Goal: Obtain resource: Download file/media

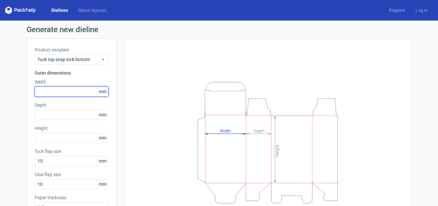
click at [69, 90] on input "text" at bounding box center [72, 91] width 74 height 10
type input "300"
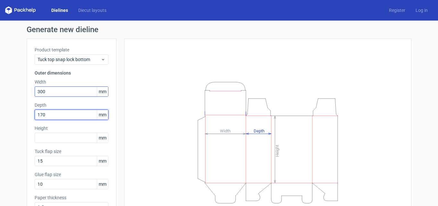
type input "170"
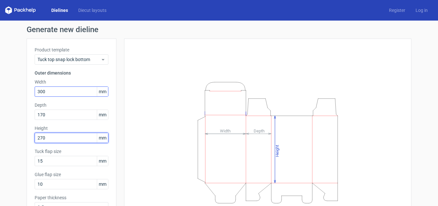
type input "270"
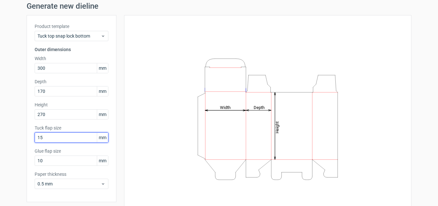
scroll to position [13, 0]
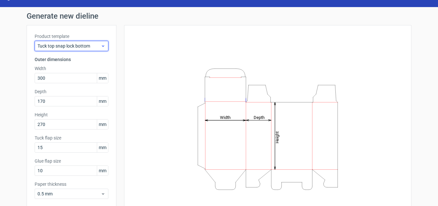
click at [66, 45] on span "Tuck top snap lock bottom" at bounding box center [69, 46] width 63 height 6
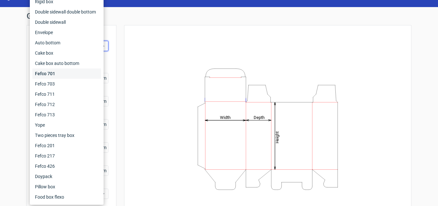
click at [60, 72] on div "Fefco 701" at bounding box center [66, 73] width 69 height 10
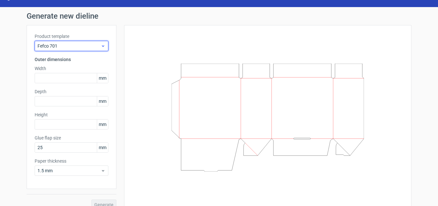
click at [61, 46] on span "Fefco 701" at bounding box center [69, 46] width 63 height 6
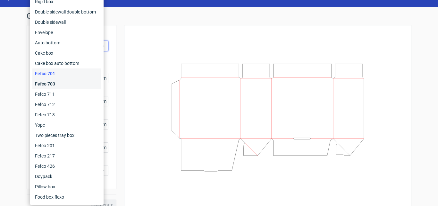
click at [55, 83] on div "Fefco 703" at bounding box center [66, 84] width 69 height 10
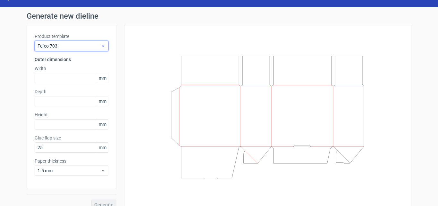
click at [66, 46] on span "Fefco 703" at bounding box center [69, 46] width 63 height 6
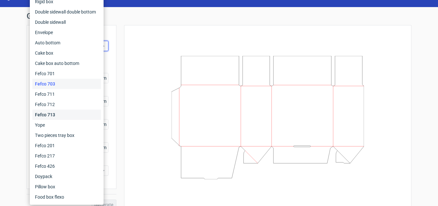
click at [56, 112] on div "Fefco 713" at bounding box center [66, 114] width 69 height 10
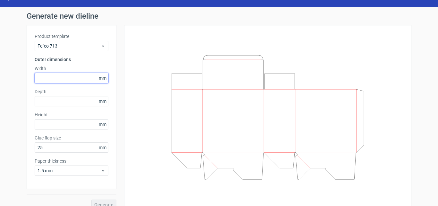
click at [62, 78] on input "text" at bounding box center [72, 78] width 74 height 10
type input "2"
type input "300"
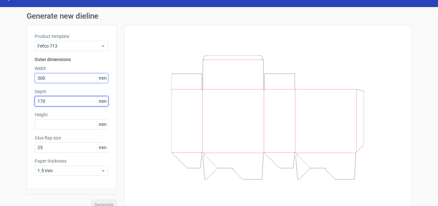
type input "170"
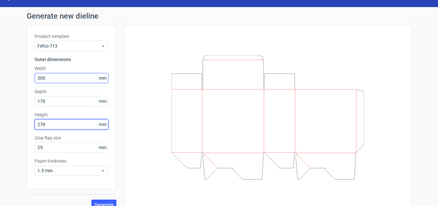
type input "270"
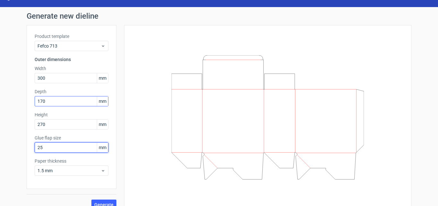
scroll to position [22, 0]
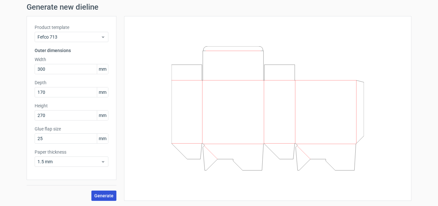
click at [100, 193] on span "Generate" at bounding box center [103, 195] width 19 height 4
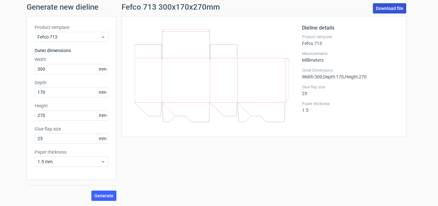
click at [386, 7] on link "Download file" at bounding box center [389, 8] width 33 height 10
